Goal: Task Accomplishment & Management: Use online tool/utility

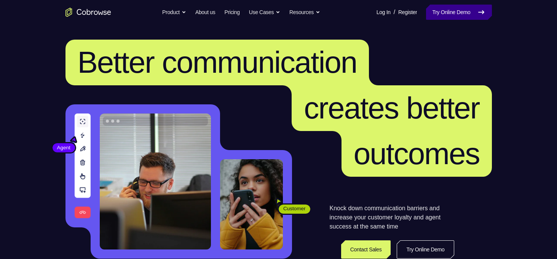
click at [448, 11] on link "Try Online Demo" at bounding box center [458, 12] width 65 height 15
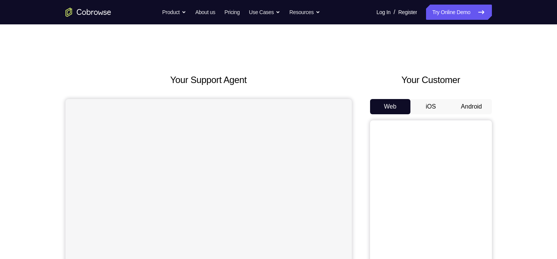
click at [469, 108] on button "Android" at bounding box center [471, 106] width 41 height 15
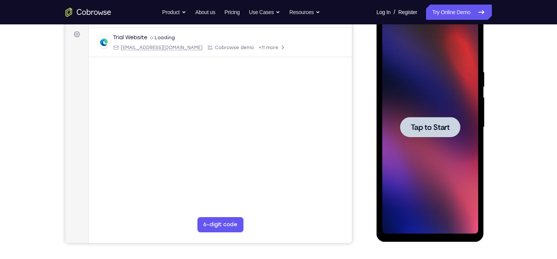
click at [418, 134] on div at bounding box center [430, 127] width 60 height 20
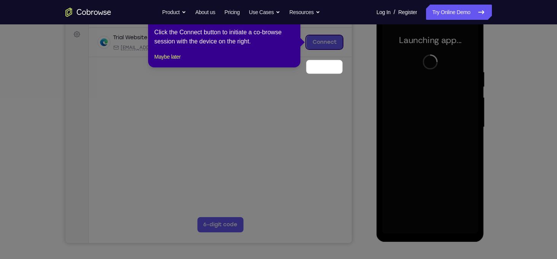
scroll to position [70, 0]
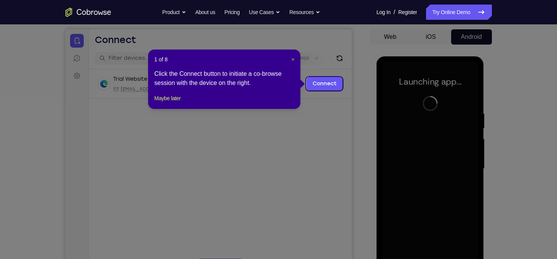
click at [293, 62] on span "×" at bounding box center [292, 59] width 3 height 6
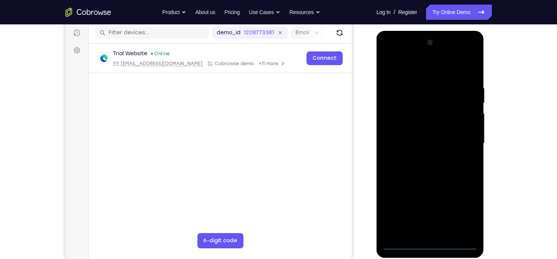
scroll to position [95, 0]
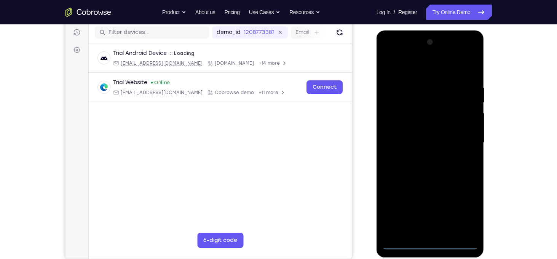
click at [431, 244] on div at bounding box center [430, 142] width 96 height 213
click at [468, 207] on div at bounding box center [430, 142] width 96 height 213
click at [415, 71] on div at bounding box center [430, 142] width 96 height 213
click at [463, 141] on div at bounding box center [430, 142] width 96 height 213
click at [423, 158] on div at bounding box center [430, 142] width 96 height 213
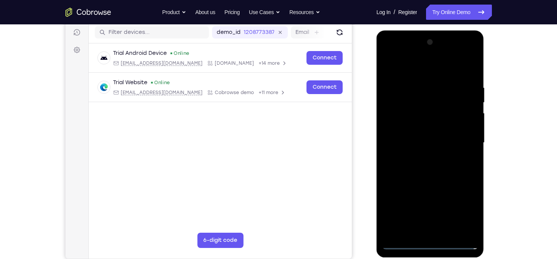
click at [416, 135] on div at bounding box center [430, 142] width 96 height 213
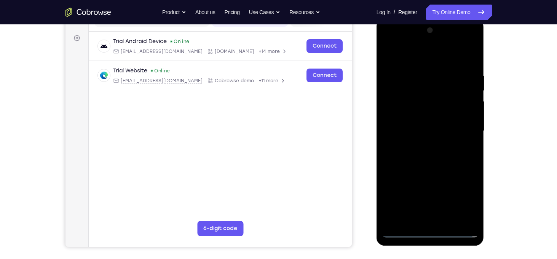
click at [427, 144] on div at bounding box center [430, 130] width 96 height 213
click at [430, 96] on div at bounding box center [430, 130] width 96 height 213
click at [437, 111] on div at bounding box center [430, 130] width 96 height 213
click at [428, 99] on div at bounding box center [430, 130] width 96 height 213
click at [443, 113] on div at bounding box center [430, 130] width 96 height 213
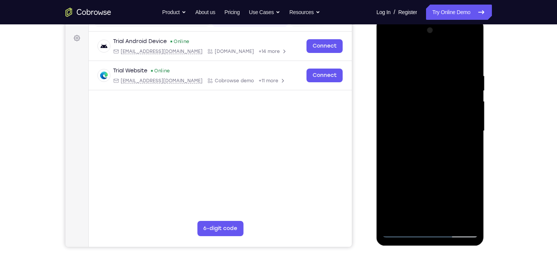
click at [429, 159] on div at bounding box center [430, 130] width 96 height 213
click at [450, 220] on div at bounding box center [430, 130] width 96 height 213
click at [441, 172] on div at bounding box center [430, 130] width 96 height 213
click at [432, 143] on div at bounding box center [430, 130] width 96 height 213
click at [433, 108] on div at bounding box center [430, 130] width 96 height 213
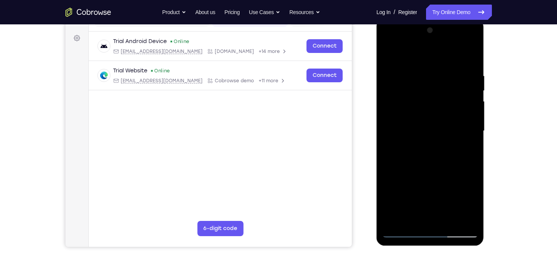
click at [401, 77] on div at bounding box center [430, 130] width 96 height 213
click at [471, 58] on div at bounding box center [430, 130] width 96 height 213
click at [388, 55] on div at bounding box center [430, 130] width 96 height 213
click at [390, 53] on div at bounding box center [430, 130] width 96 height 213
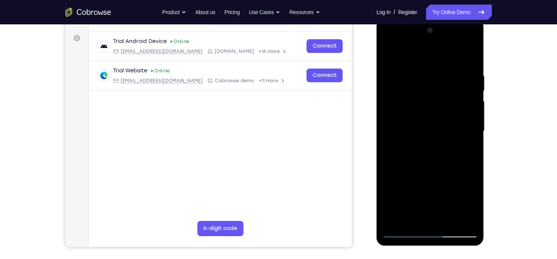
click at [465, 73] on div at bounding box center [430, 130] width 96 height 213
click at [465, 133] on div at bounding box center [430, 130] width 96 height 213
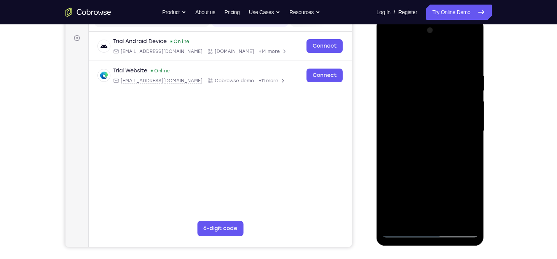
click at [465, 133] on div at bounding box center [430, 130] width 96 height 213
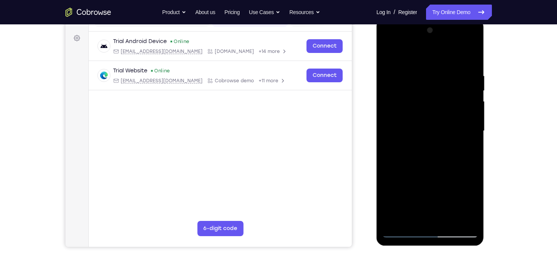
click at [465, 133] on div at bounding box center [430, 130] width 96 height 213
click at [468, 108] on div at bounding box center [430, 130] width 96 height 213
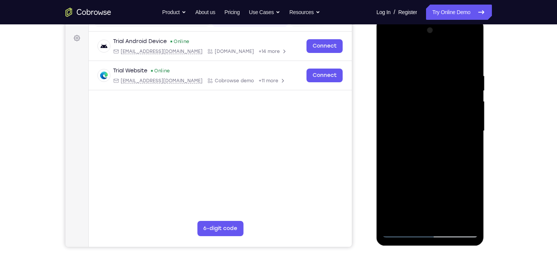
drag, startPoint x: 463, startPoint y: 108, endPoint x: 661, endPoint y: 130, distance: 199.3
click at [376, 103] on html "Online web based iOS Simulators and Android Emulators. Run iPhone, iPad, Mobile…" at bounding box center [430, 133] width 108 height 228
click at [466, 121] on div at bounding box center [430, 130] width 96 height 213
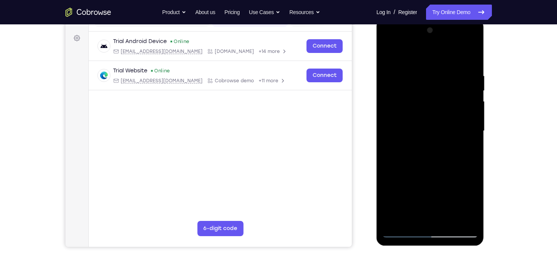
click at [466, 121] on div at bounding box center [430, 130] width 96 height 213
click at [468, 121] on div at bounding box center [430, 130] width 96 height 213
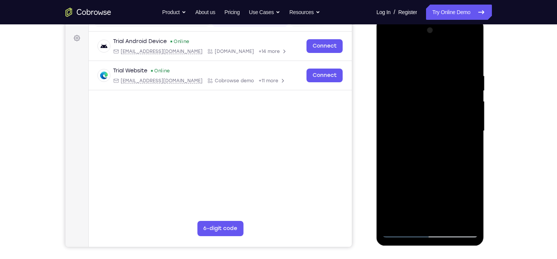
click at [468, 121] on div at bounding box center [430, 130] width 96 height 213
click at [389, 123] on div at bounding box center [430, 130] width 96 height 213
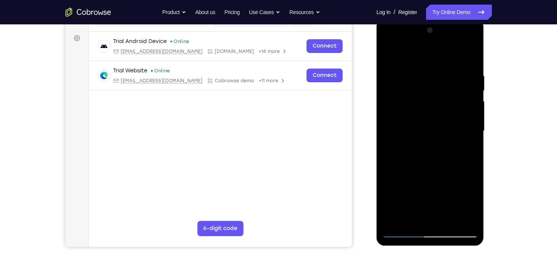
click at [469, 144] on div at bounding box center [430, 130] width 96 height 213
click at [469, 89] on div at bounding box center [430, 130] width 96 height 213
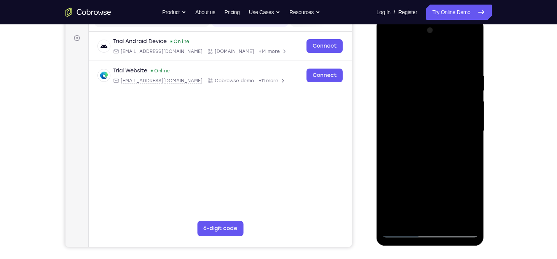
click at [460, 218] on div at bounding box center [430, 130] width 96 height 213
click at [461, 176] on div at bounding box center [430, 130] width 96 height 213
click at [468, 57] on div at bounding box center [430, 130] width 96 height 213
drag, startPoint x: 456, startPoint y: 75, endPoint x: 353, endPoint y: 73, distance: 102.7
click at [376, 73] on html "Online web based iOS Simulators and Android Emulators. Run iPhone, iPad, Mobile…" at bounding box center [430, 133] width 108 height 228
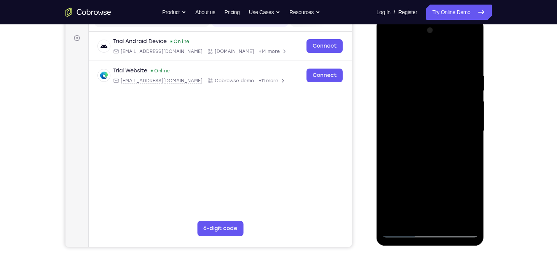
drag, startPoint x: 460, startPoint y: 73, endPoint x: 356, endPoint y: 89, distance: 104.3
click at [376, 89] on html "Online web based iOS Simulators and Android Emulators. Run iPhone, iPad, Mobile…" at bounding box center [430, 133] width 108 height 228
click at [465, 223] on div at bounding box center [430, 130] width 96 height 213
click at [389, 130] on div at bounding box center [430, 130] width 96 height 213
click at [464, 108] on div at bounding box center [430, 130] width 96 height 213
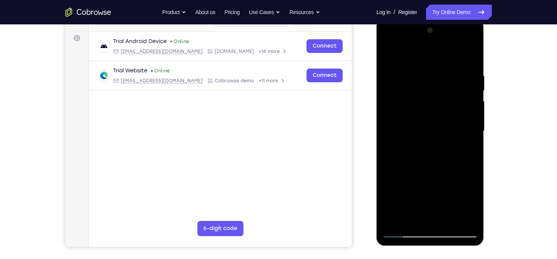
click at [464, 108] on div at bounding box center [430, 130] width 96 height 213
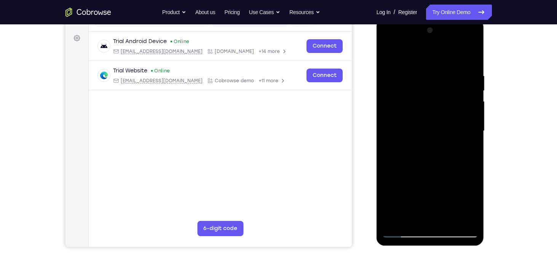
click at [464, 108] on div at bounding box center [430, 130] width 96 height 213
click at [474, 111] on div at bounding box center [430, 130] width 96 height 213
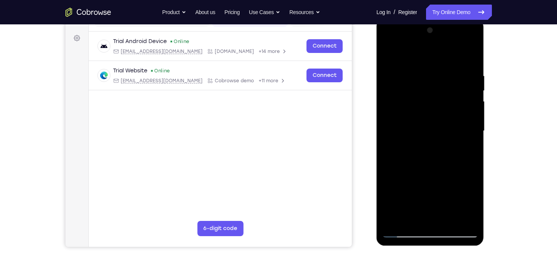
click at [474, 111] on div at bounding box center [430, 130] width 96 height 213
click at [474, 103] on div at bounding box center [430, 130] width 96 height 213
click at [396, 222] on div at bounding box center [430, 130] width 96 height 213
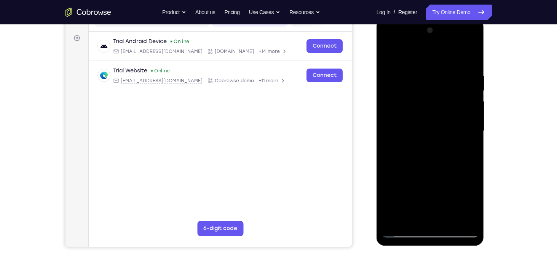
click at [396, 222] on div at bounding box center [430, 130] width 96 height 213
click at [396, 221] on div at bounding box center [430, 130] width 96 height 213
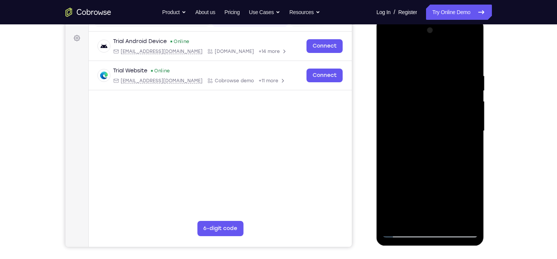
click at [396, 221] on div at bounding box center [430, 130] width 96 height 213
